Goal: Task Accomplishment & Management: Manage account settings

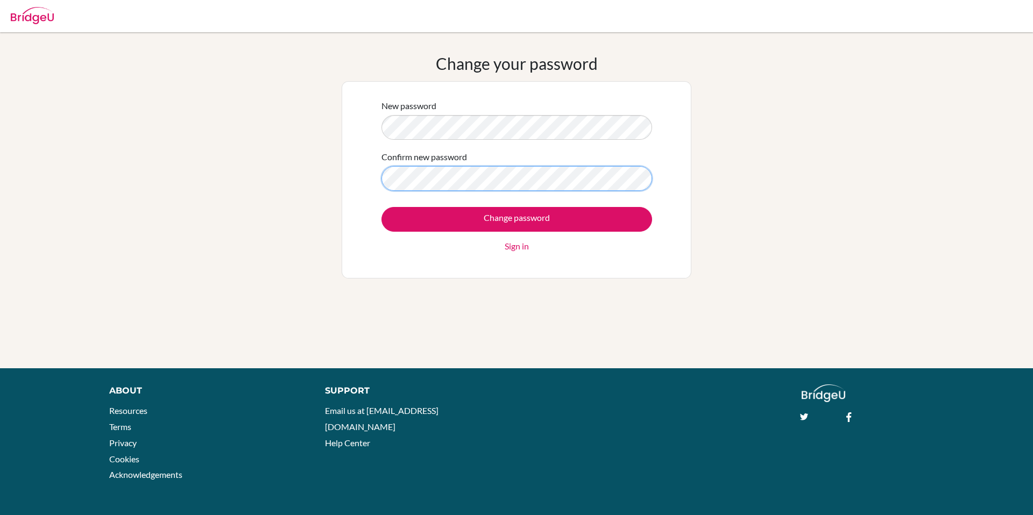
click at [381, 207] on input "Change password" at bounding box center [516, 219] width 271 height 25
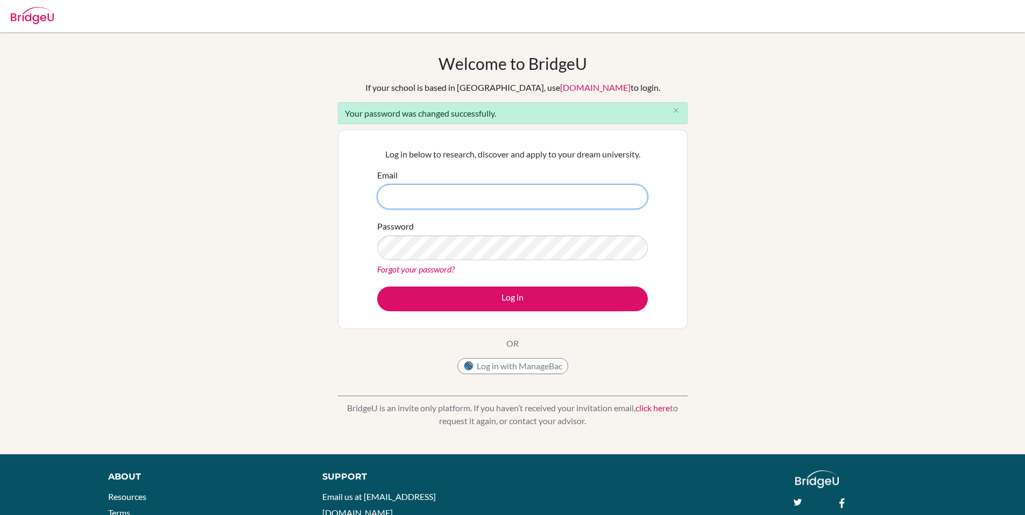
click at [590, 194] on input "Email" at bounding box center [512, 197] width 271 height 25
click at [528, 367] on button "Log in with ManageBac" at bounding box center [512, 366] width 111 height 16
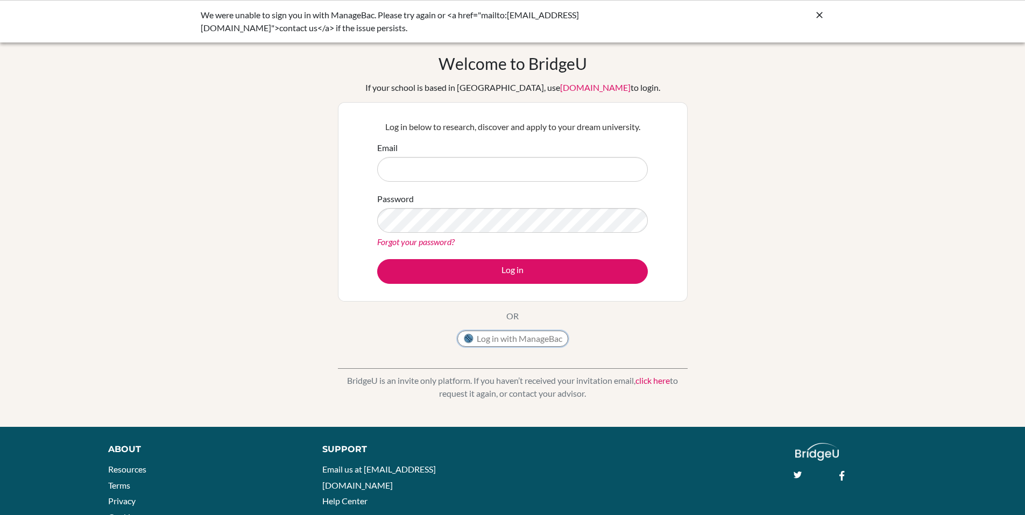
click at [550, 337] on button "Log in with ManageBac" at bounding box center [512, 339] width 111 height 16
